Goal: Information Seeking & Learning: Learn about a topic

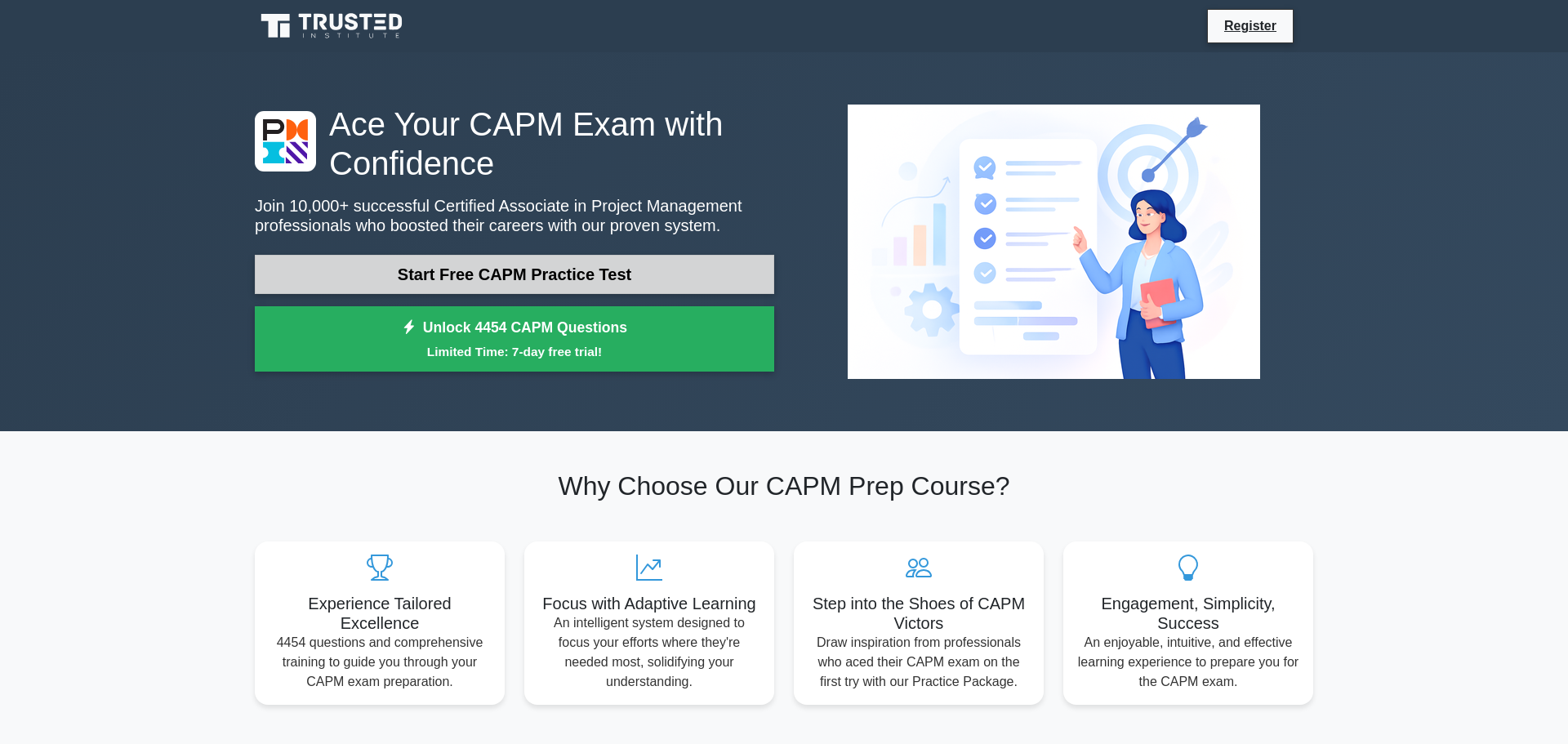
click at [657, 276] on link "Start Free CAPM Practice Test" at bounding box center [514, 274] width 519 height 39
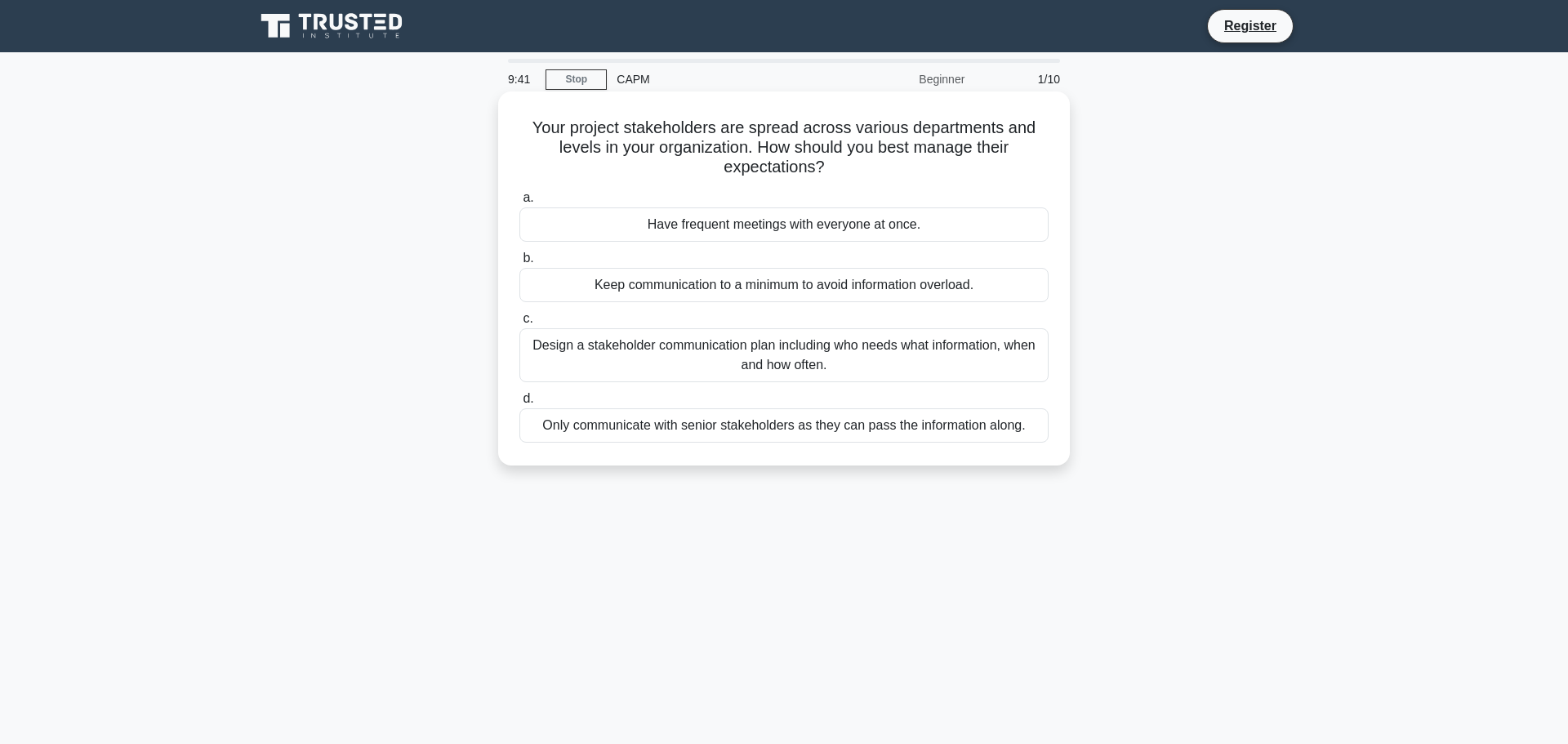
click at [749, 356] on div "Design a stakeholder communication plan including who needs what information, w…" at bounding box center [784, 355] width 529 height 54
click at [519, 324] on input "c. Design a stakeholder communication plan including who needs what information…" at bounding box center [519, 319] width 0 height 11
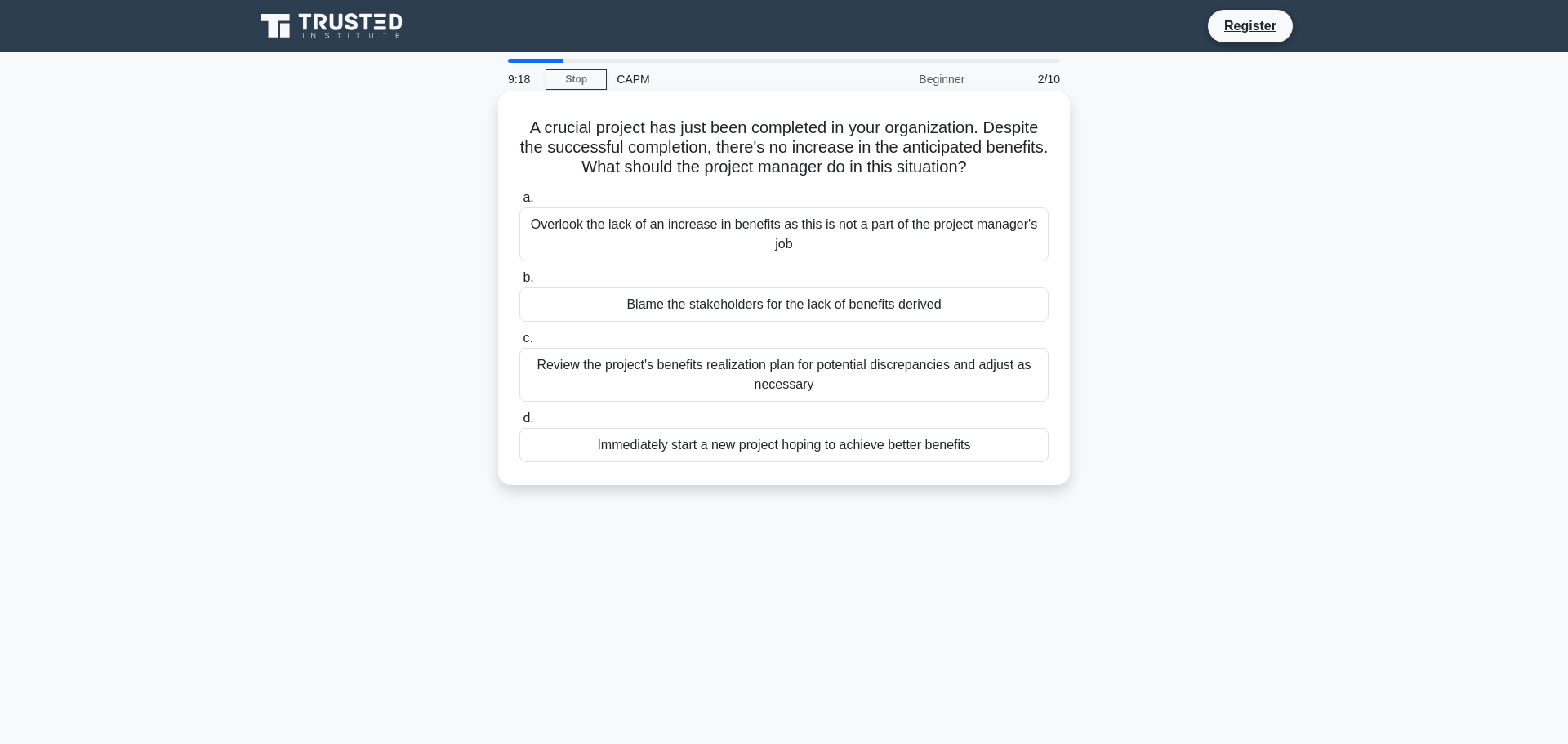
click at [714, 372] on div "Review the project's benefits realization plan for potential discrepancies and …" at bounding box center [784, 375] width 529 height 54
click at [519, 344] on input "c. Review the project's benefits realization plan for potential discrepancies a…" at bounding box center [519, 339] width 0 height 11
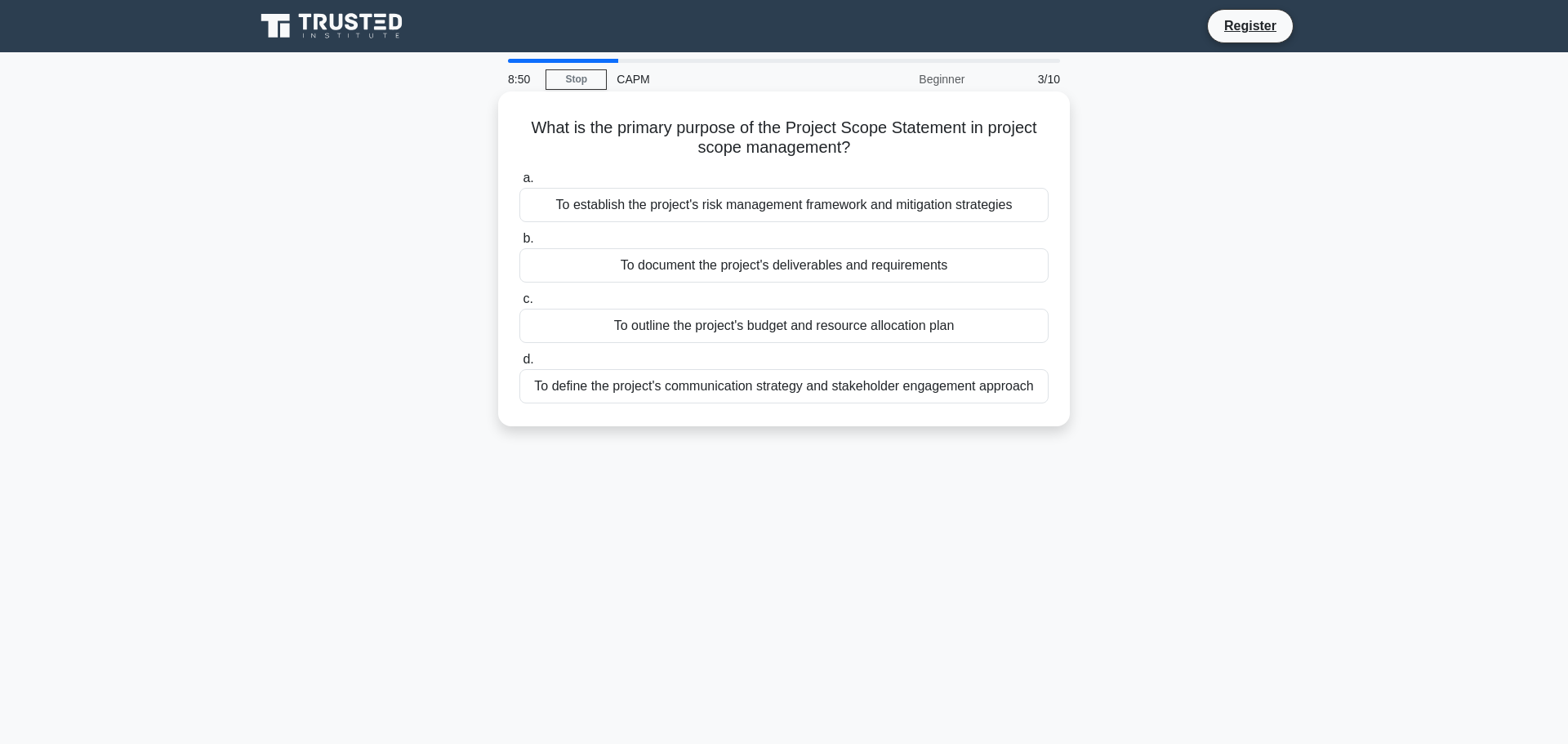
click at [942, 270] on div "To document the project's deliverables and requirements" at bounding box center [784, 265] width 529 height 34
click at [519, 245] on input "b. To document the project's deliverables and requirements" at bounding box center [519, 239] width 0 height 11
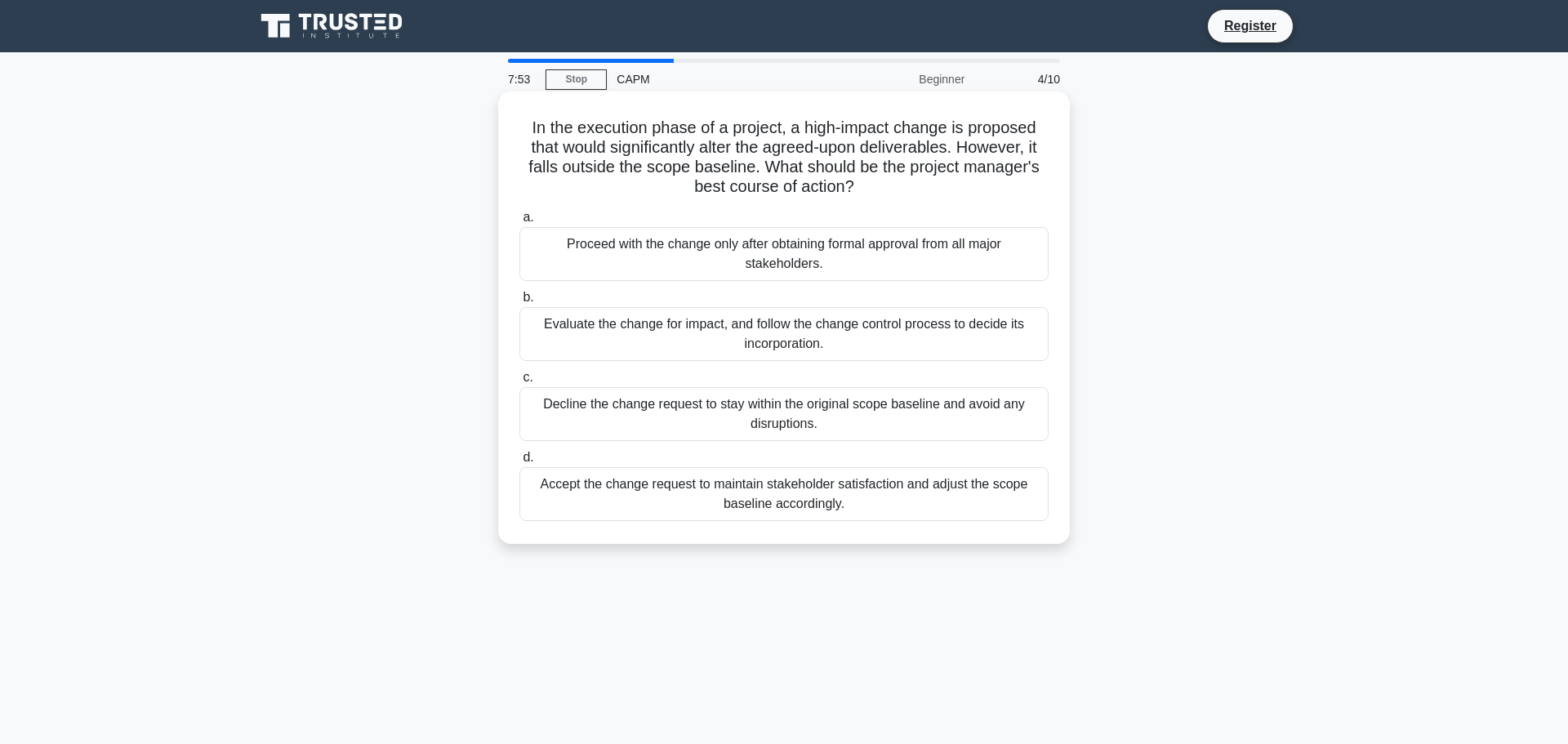
click at [808, 333] on div "Evaluate the change for impact, and follow the change control process to decide…" at bounding box center [784, 334] width 529 height 54
click at [519, 303] on input "b. Evaluate the change for impact, and follow the change control process to dec…" at bounding box center [519, 298] width 0 height 11
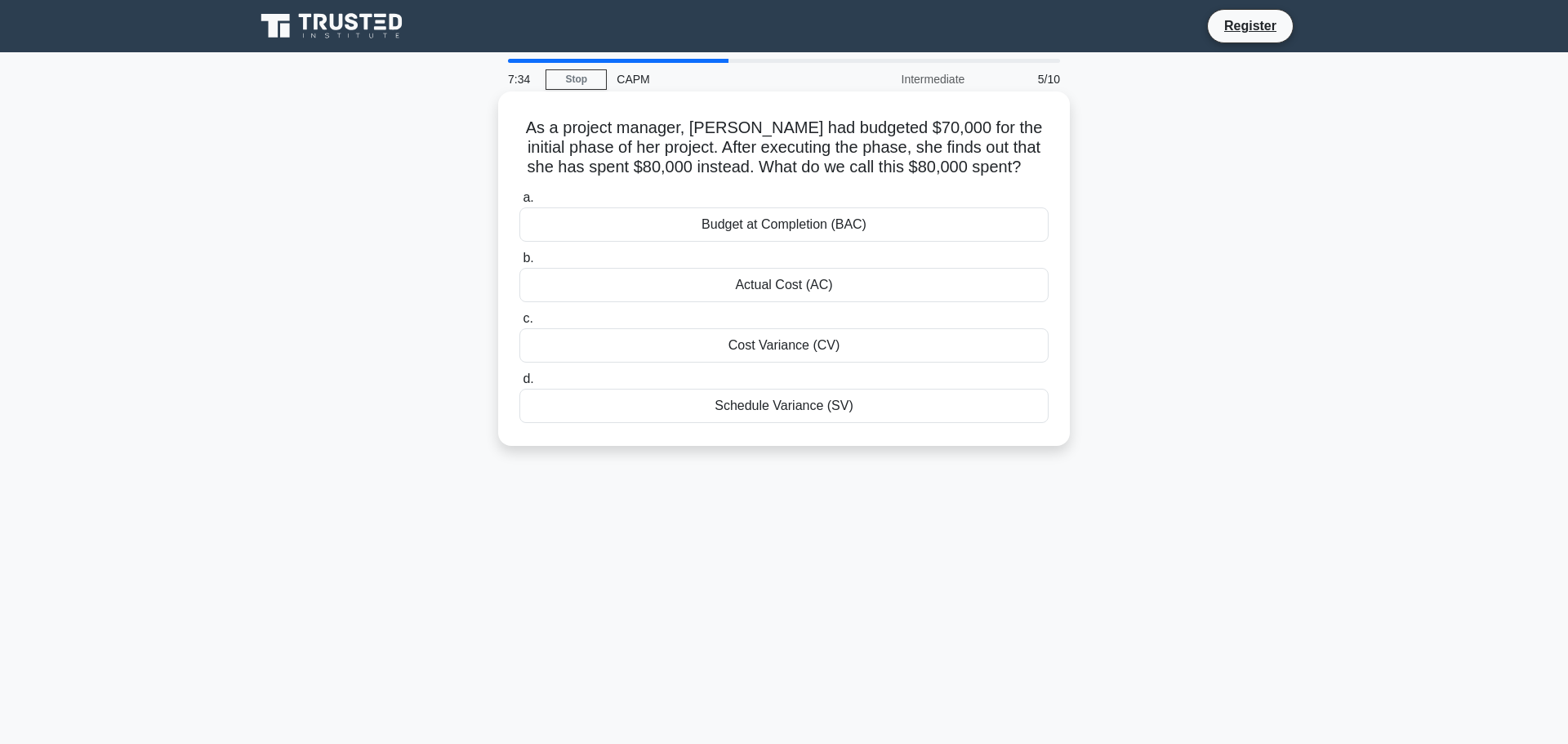
click at [869, 290] on div "Actual Cost (AC)" at bounding box center [784, 284] width 529 height 34
click at [519, 264] on input "b. Actual Cost (AC)" at bounding box center [519, 258] width 0 height 11
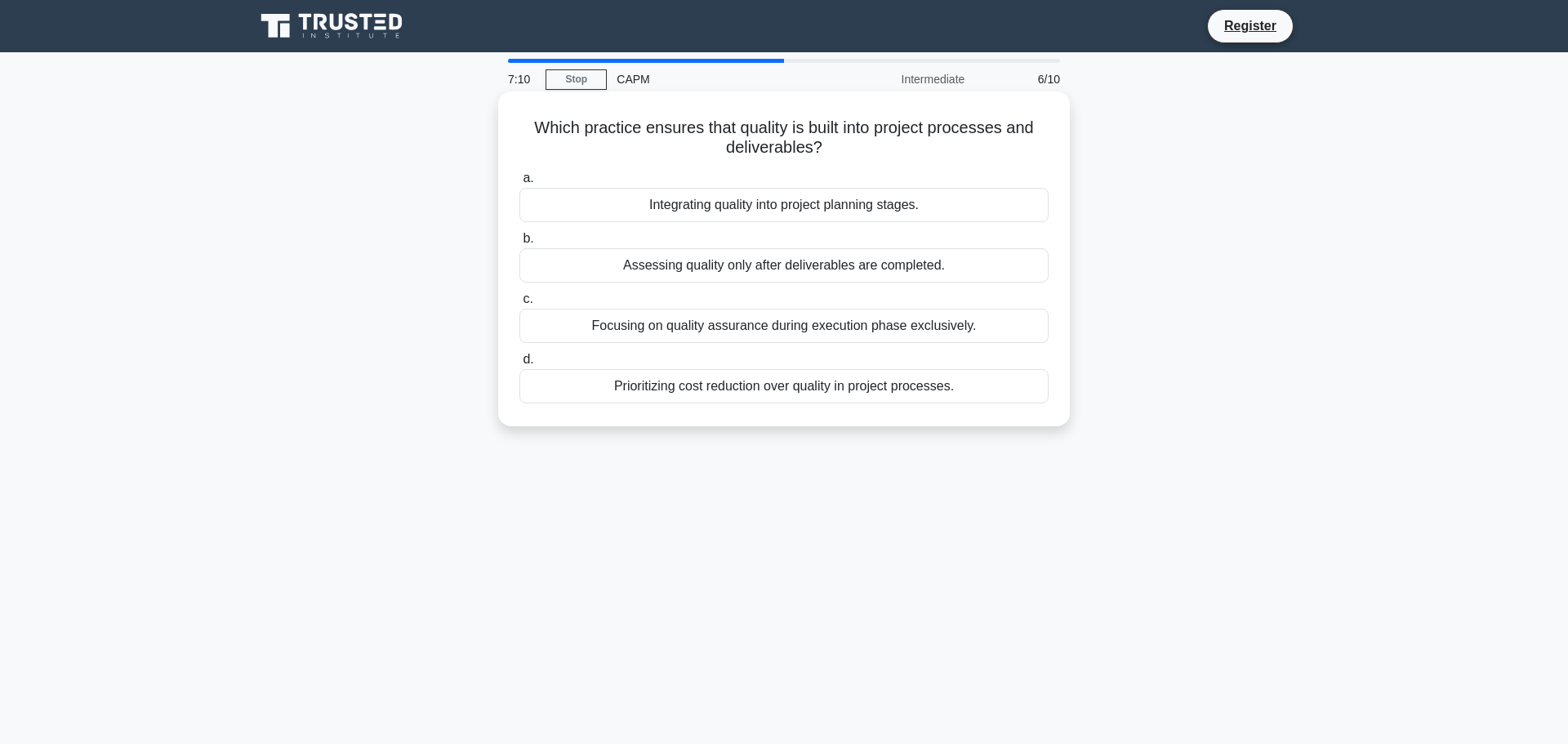
click at [772, 210] on div "Integrating quality into project planning stages." at bounding box center [784, 204] width 529 height 34
click at [519, 184] on input "a. Integrating quality into project planning stages." at bounding box center [519, 179] width 0 height 11
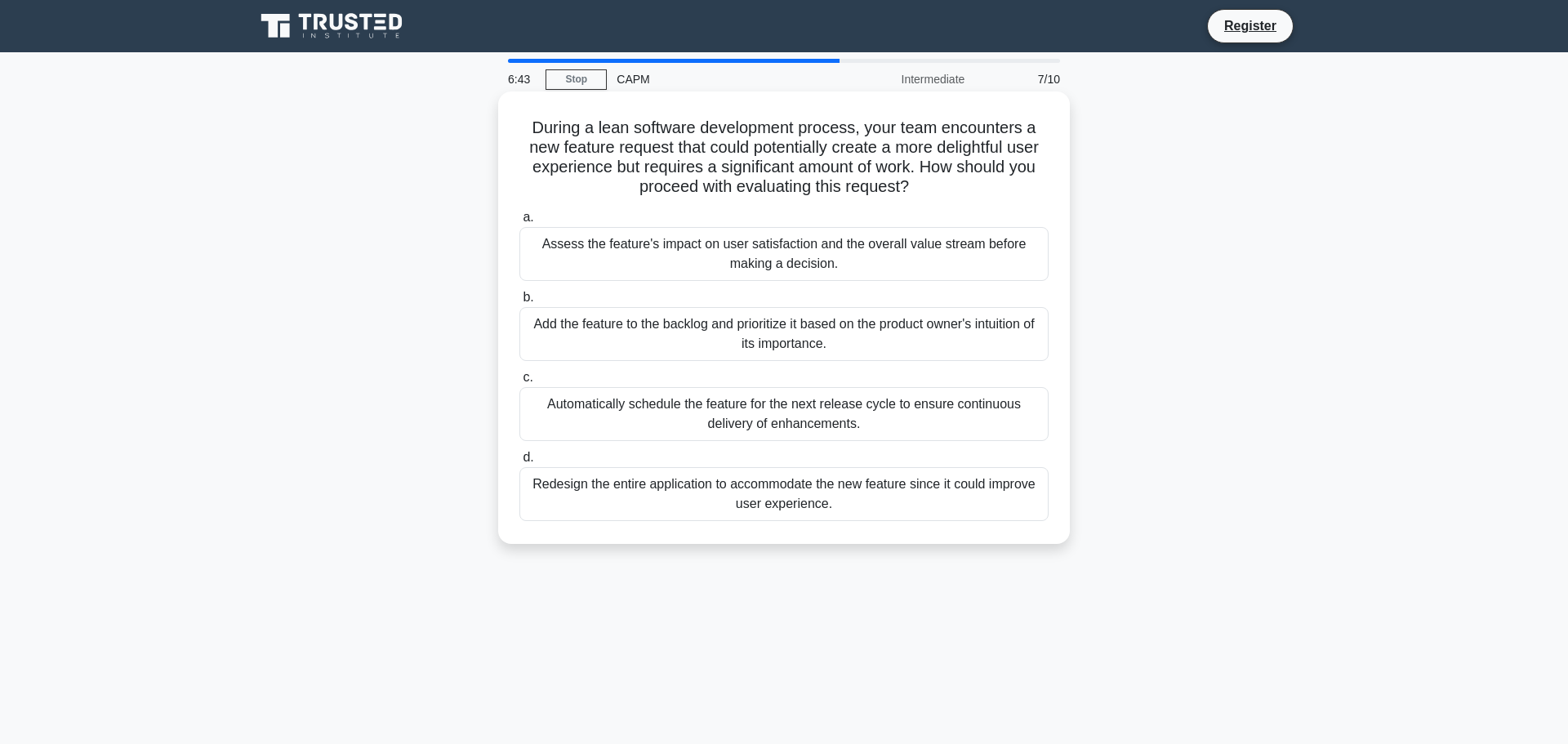
click at [915, 254] on div "Assess the feature's impact on user satisfaction and the overall value stream b…" at bounding box center [784, 254] width 529 height 54
click at [519, 223] on input "a. Assess the feature's impact on user satisfaction and the overall value strea…" at bounding box center [519, 218] width 0 height 11
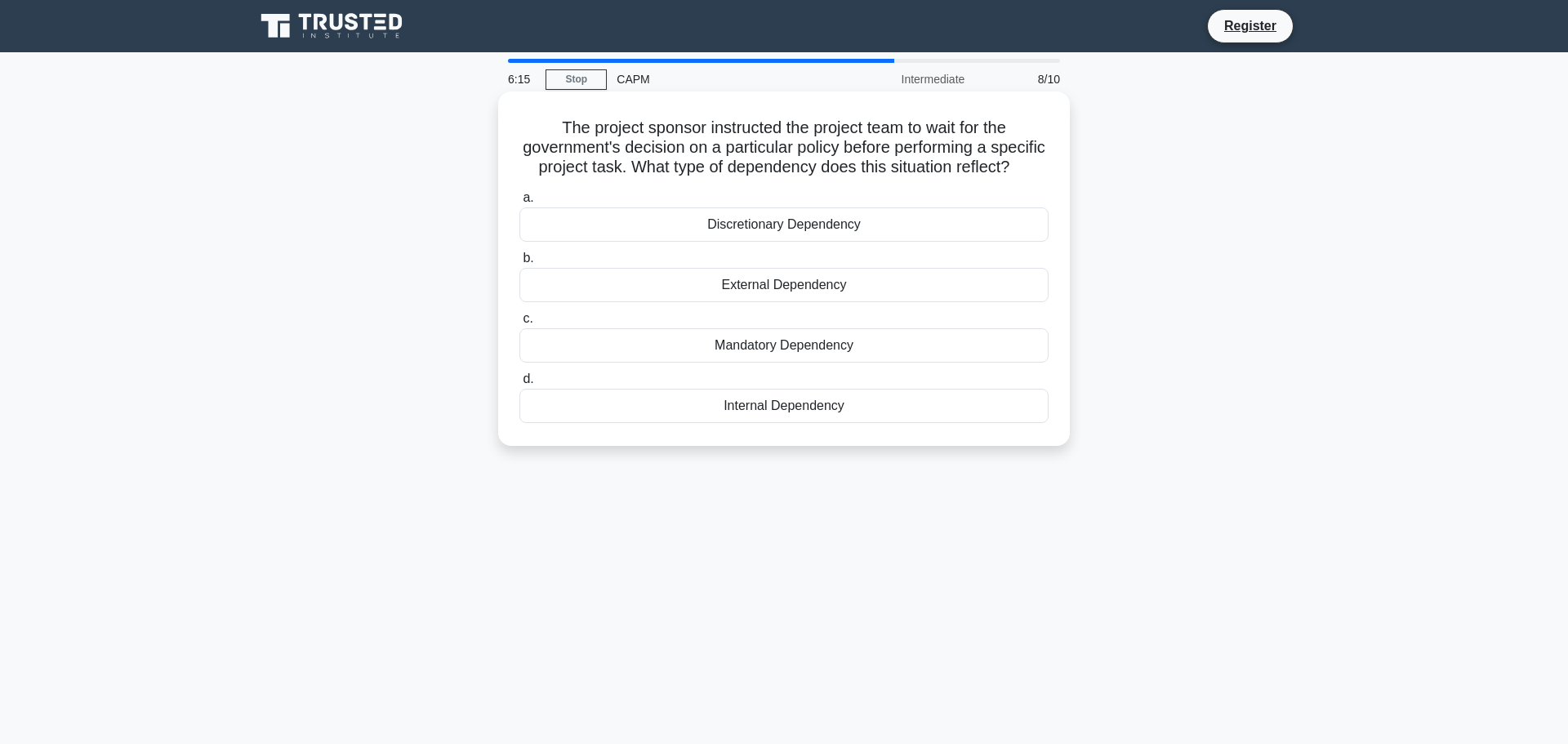
click at [876, 343] on div "Mandatory Dependency" at bounding box center [784, 345] width 529 height 34
click at [519, 324] on input "c. Mandatory Dependency" at bounding box center [519, 319] width 0 height 11
click at [831, 229] on div "Life-Cycle Costing" at bounding box center [784, 224] width 529 height 34
click at [519, 203] on input "a. Life-Cycle Costing" at bounding box center [519, 198] width 0 height 11
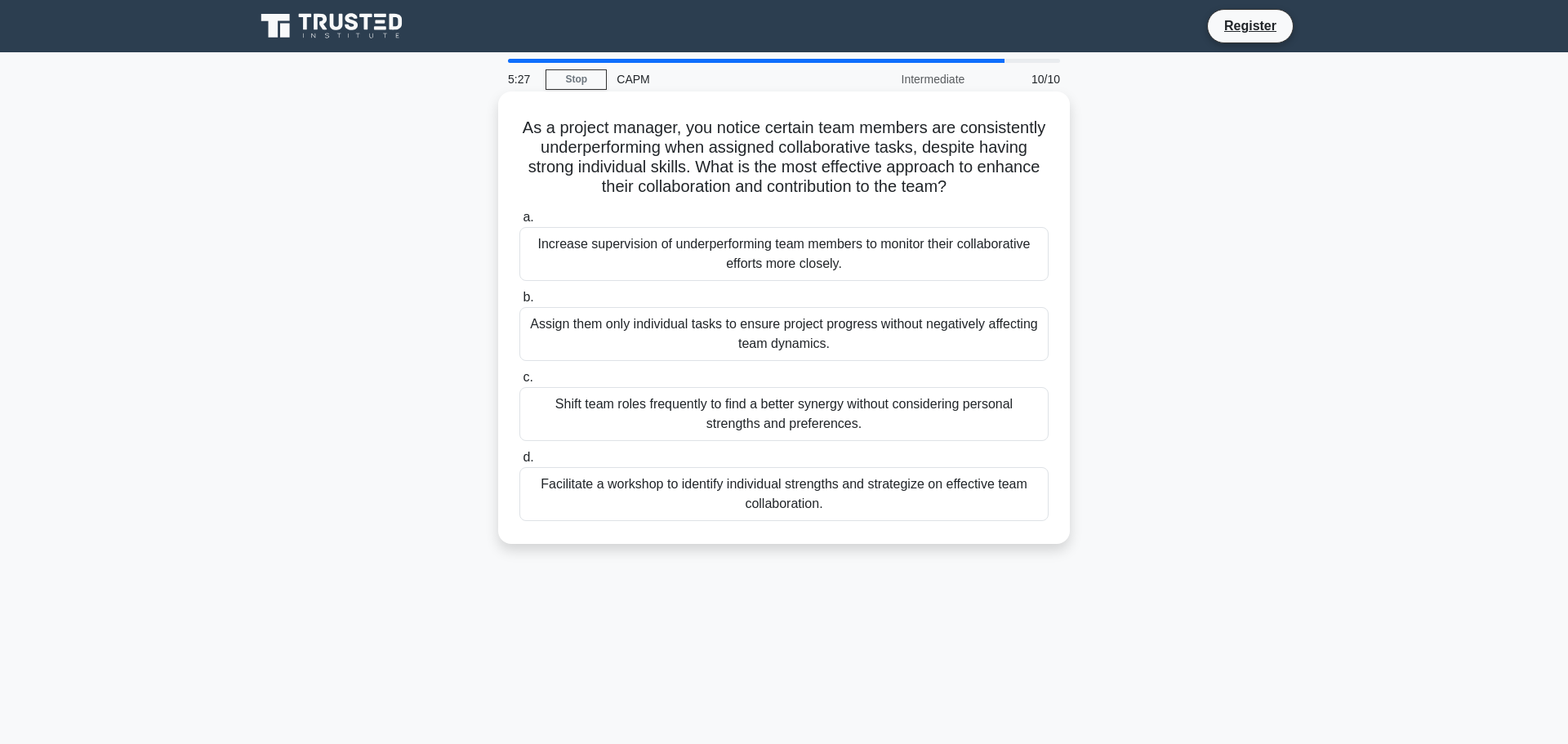
click at [1015, 487] on div "Facilitate a workshop to identify individual strengths and strategize on effect…" at bounding box center [784, 494] width 529 height 54
click at [519, 464] on input "d. Facilitate a workshop to identify individual strengths and strategize on eff…" at bounding box center [519, 458] width 0 height 11
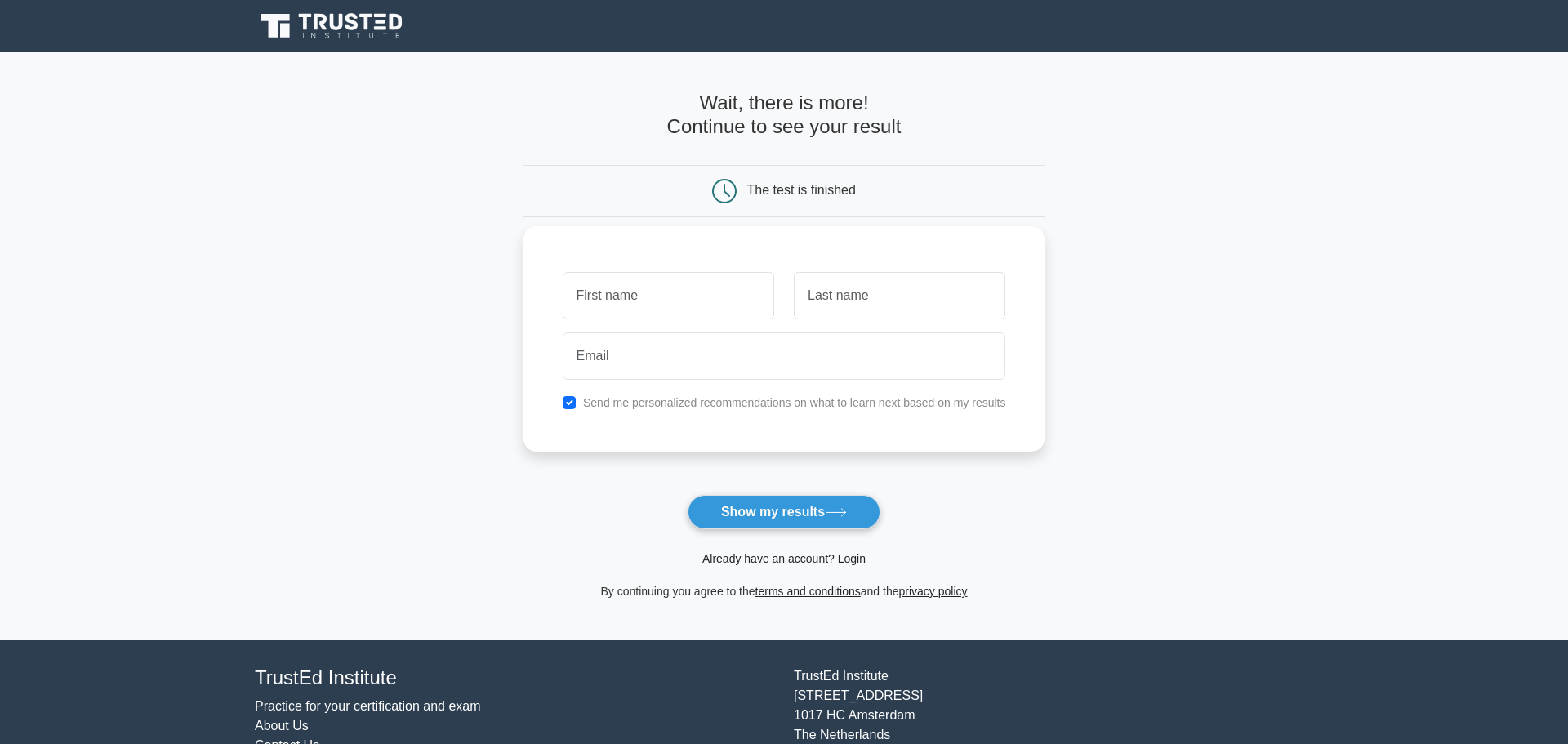
click at [700, 312] on input "text" at bounding box center [668, 296] width 212 height 48
type input "joao"
type input "joia"
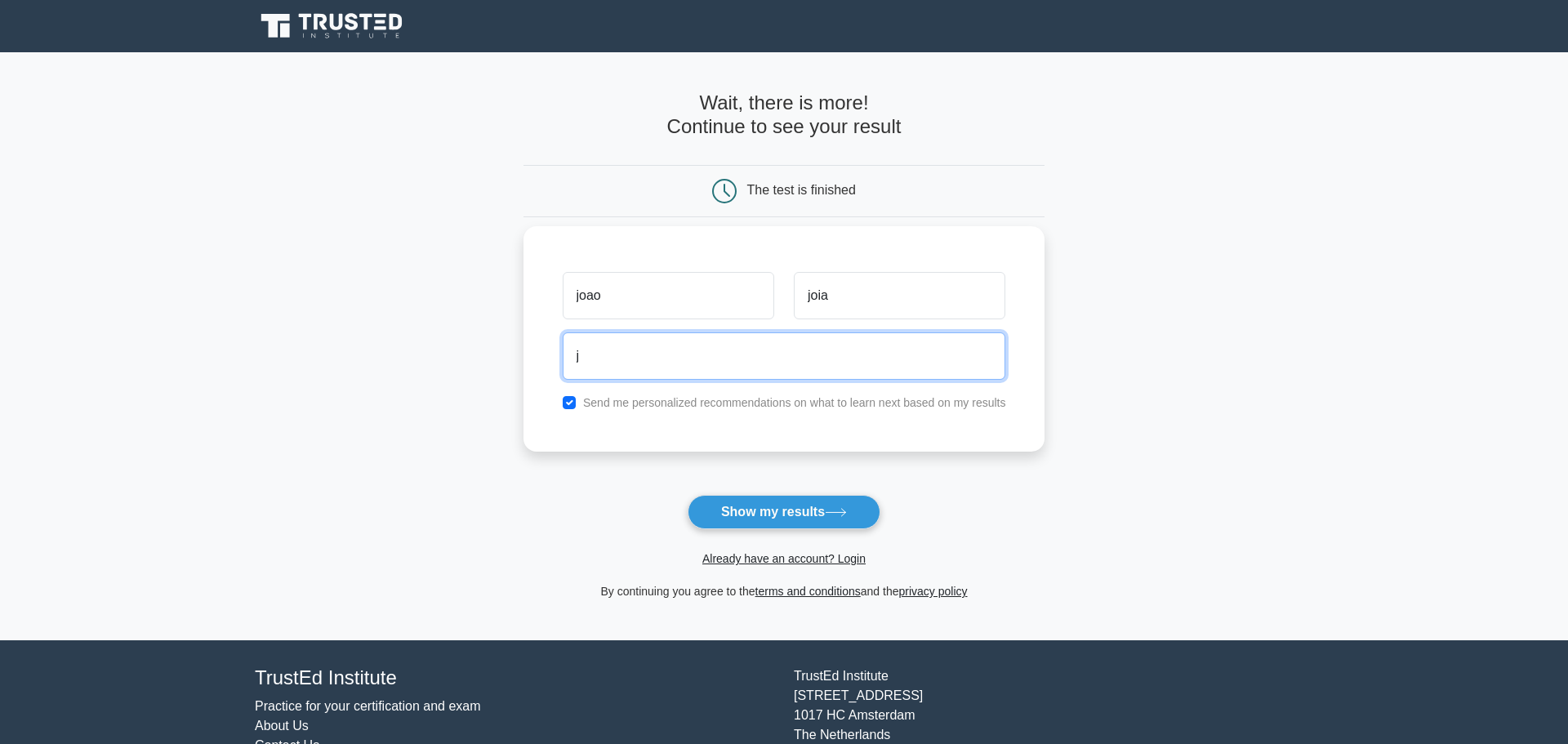
type input "joao.manuel.leandro@gmail.com"
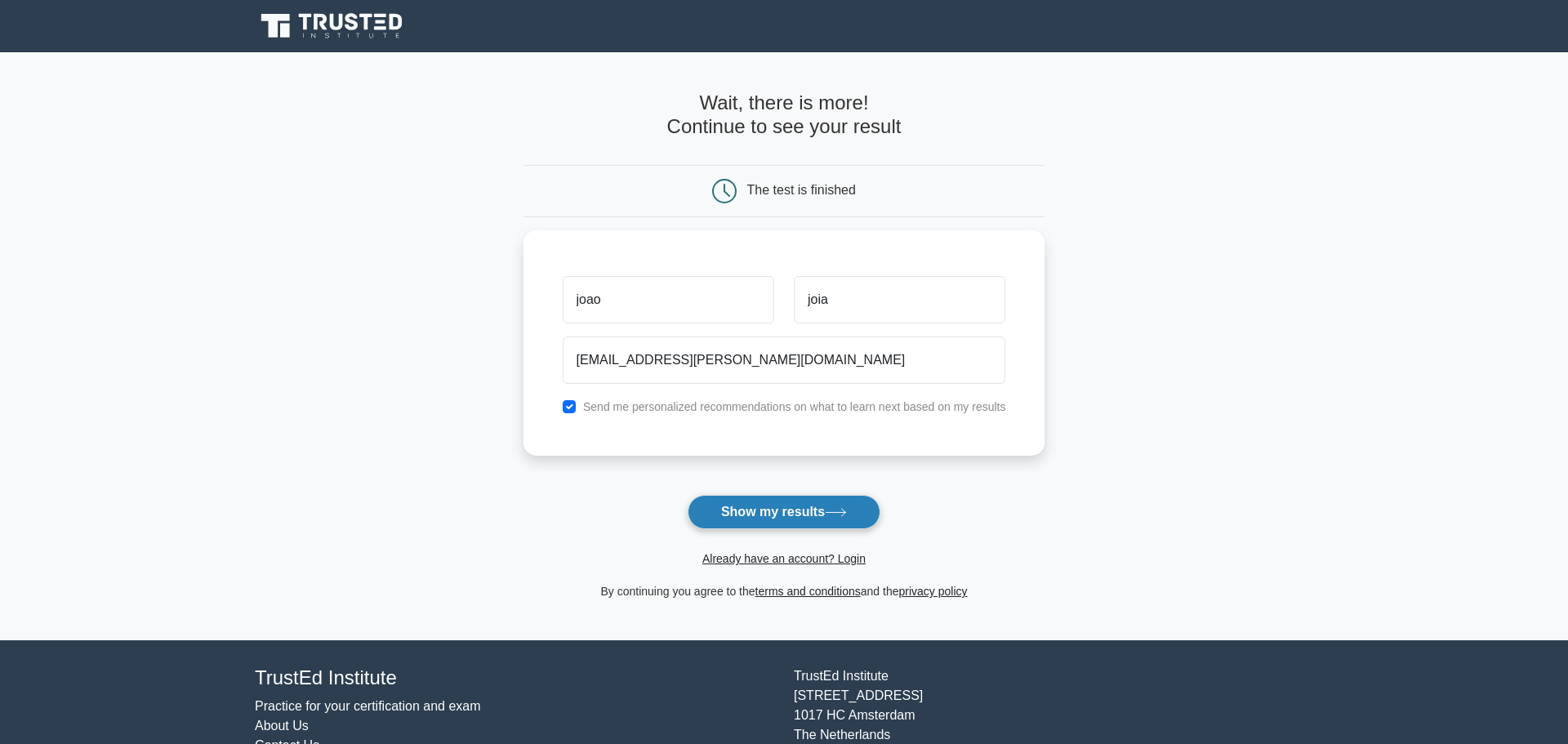
click at [790, 516] on button "Show my results" at bounding box center [784, 511] width 192 height 34
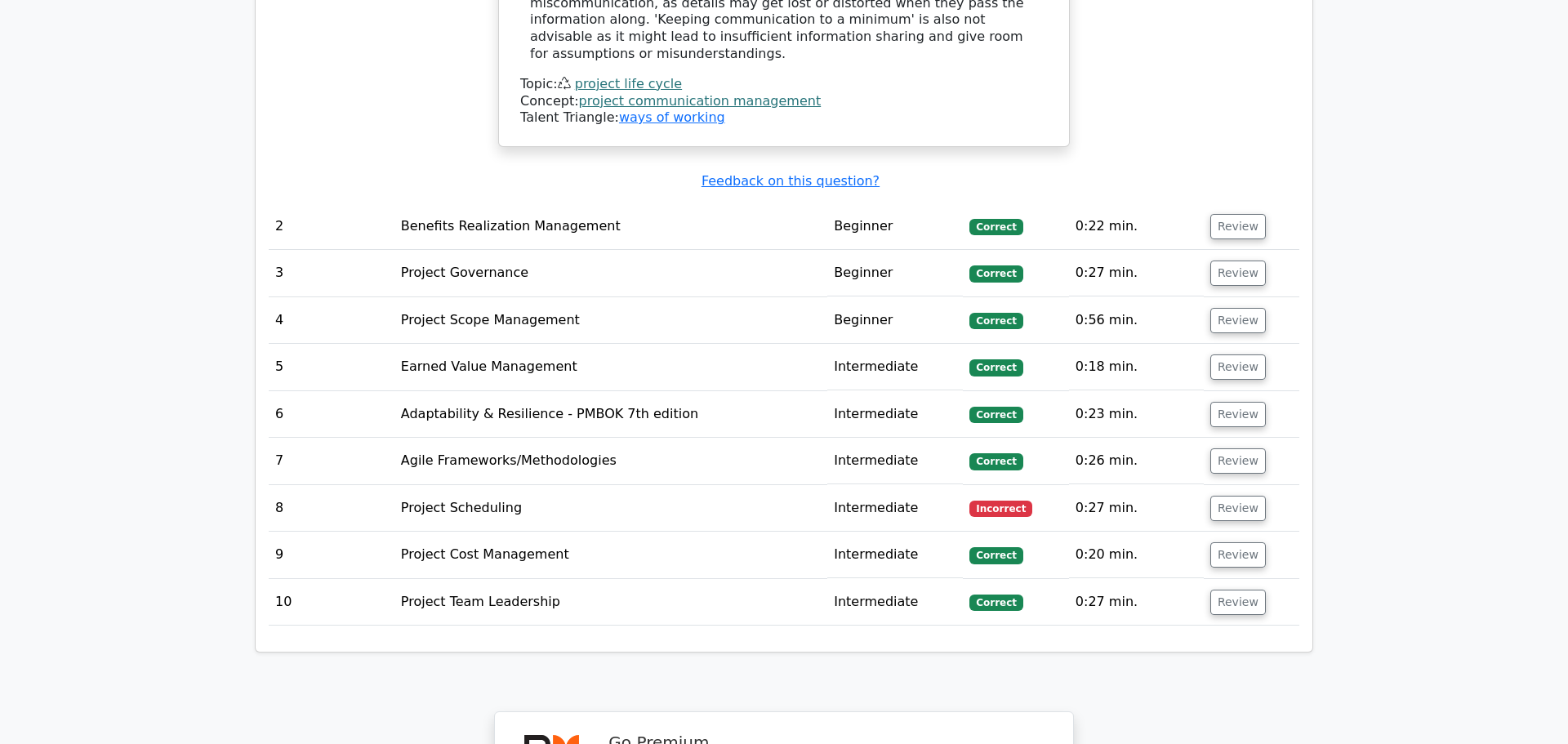
scroll to position [2197, 0]
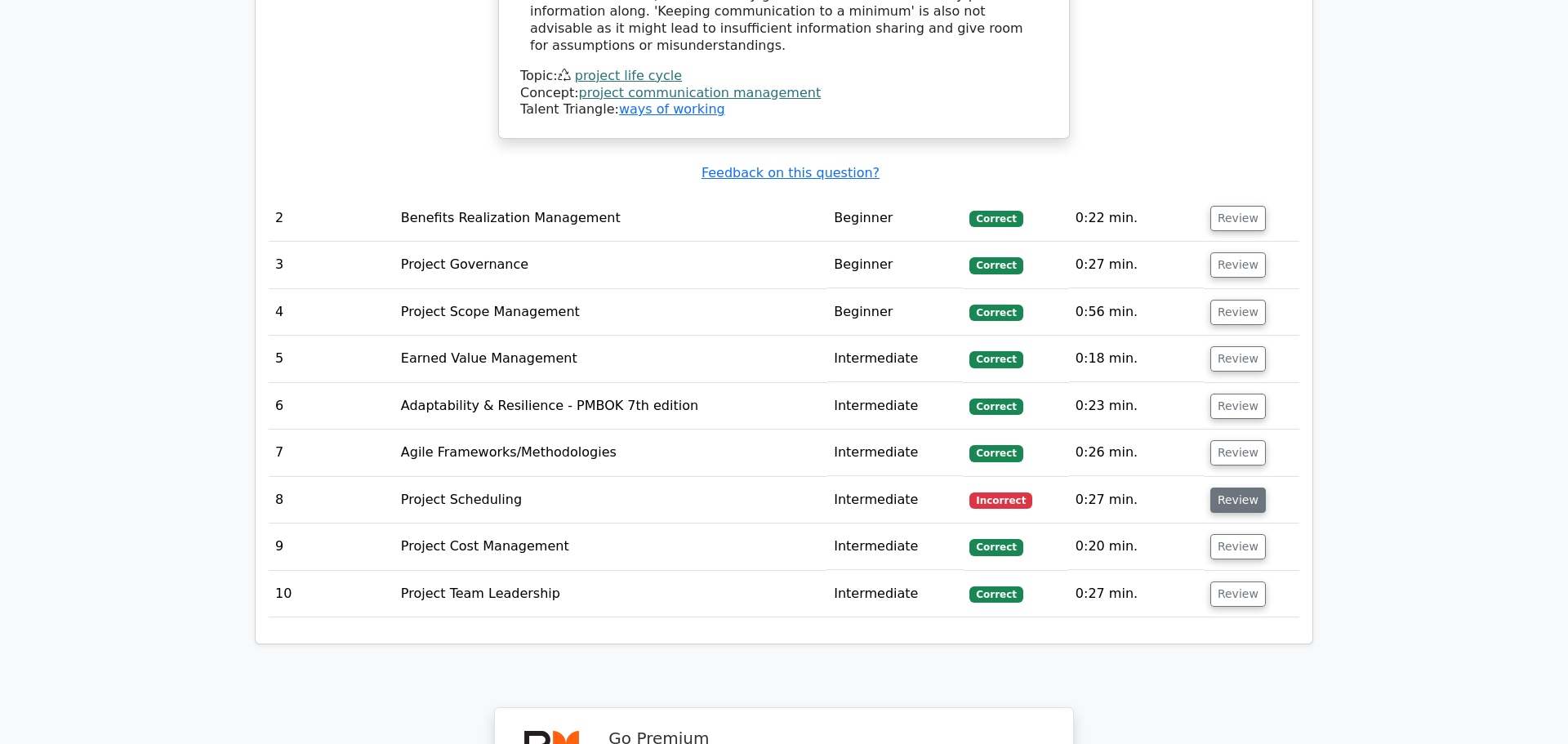
click at [1212, 487] on button "Review" at bounding box center [1237, 500] width 56 height 26
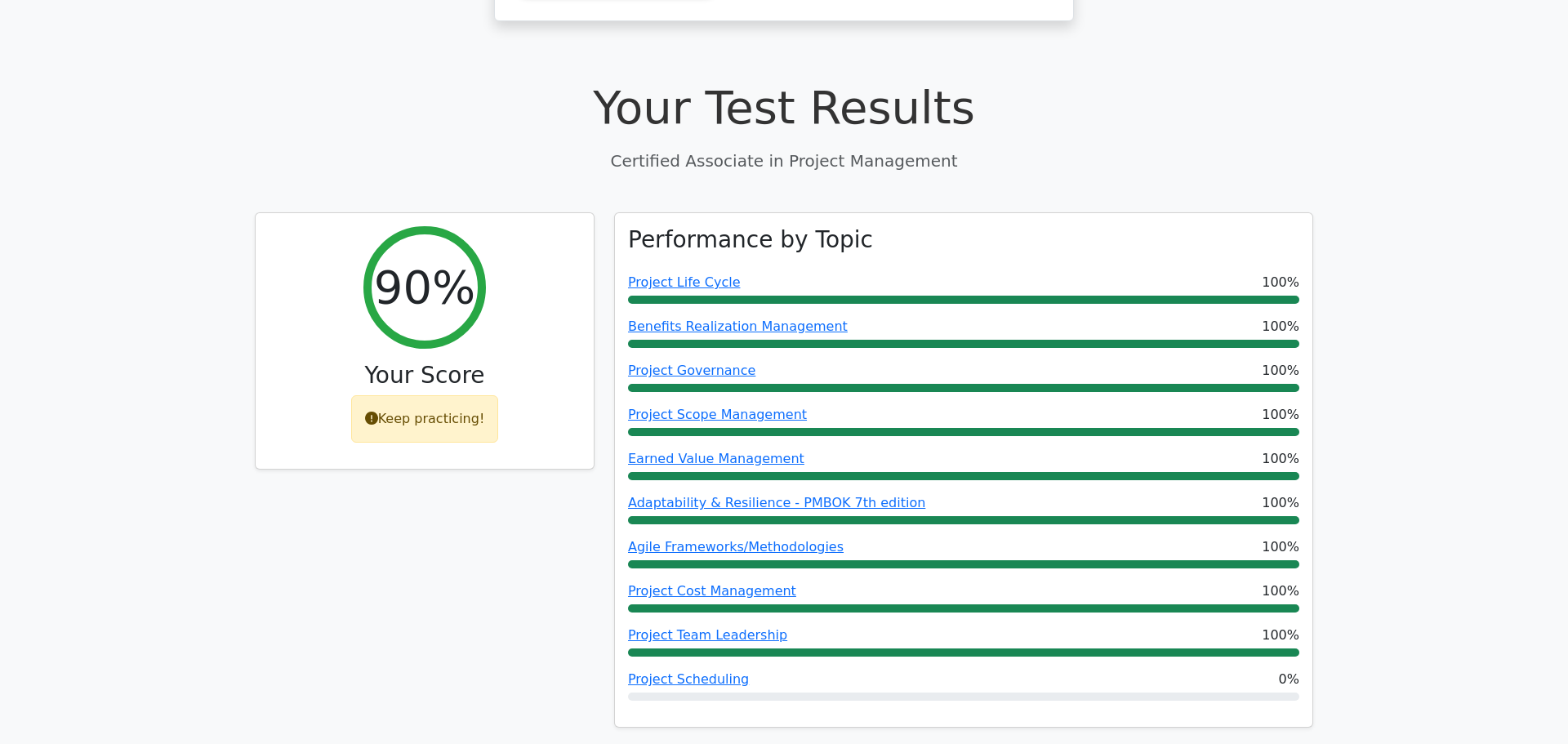
scroll to position [22, 0]
